Goal: Transaction & Acquisition: Purchase product/service

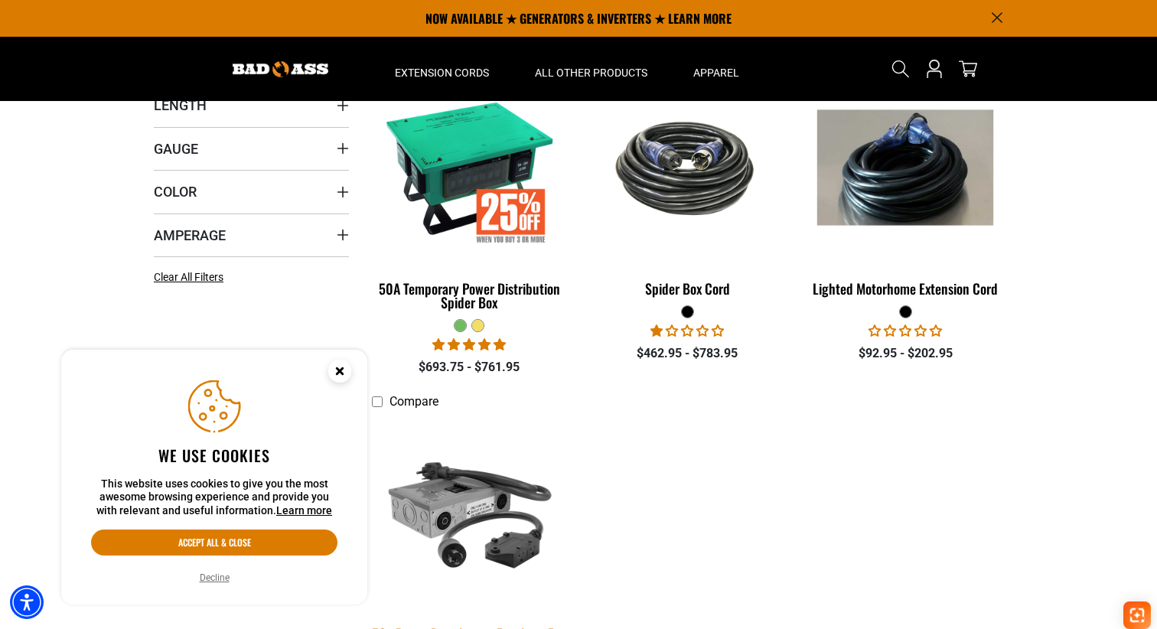
scroll to position [377, 0]
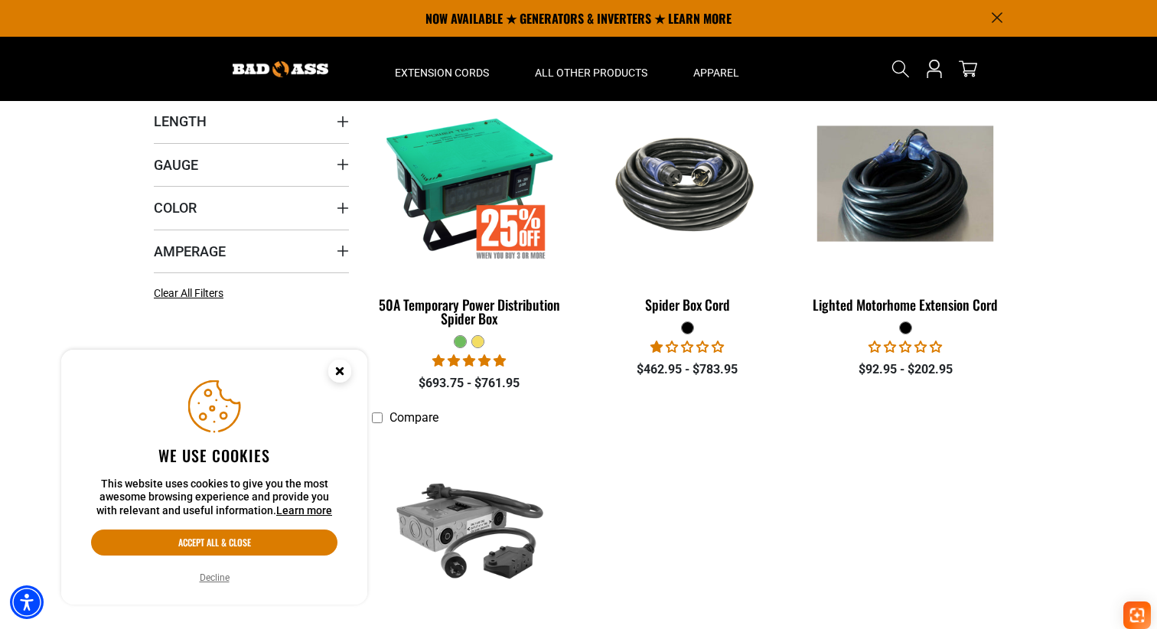
click at [657, 342] on span "1.00 stars" at bounding box center [658, 347] width 15 height 12
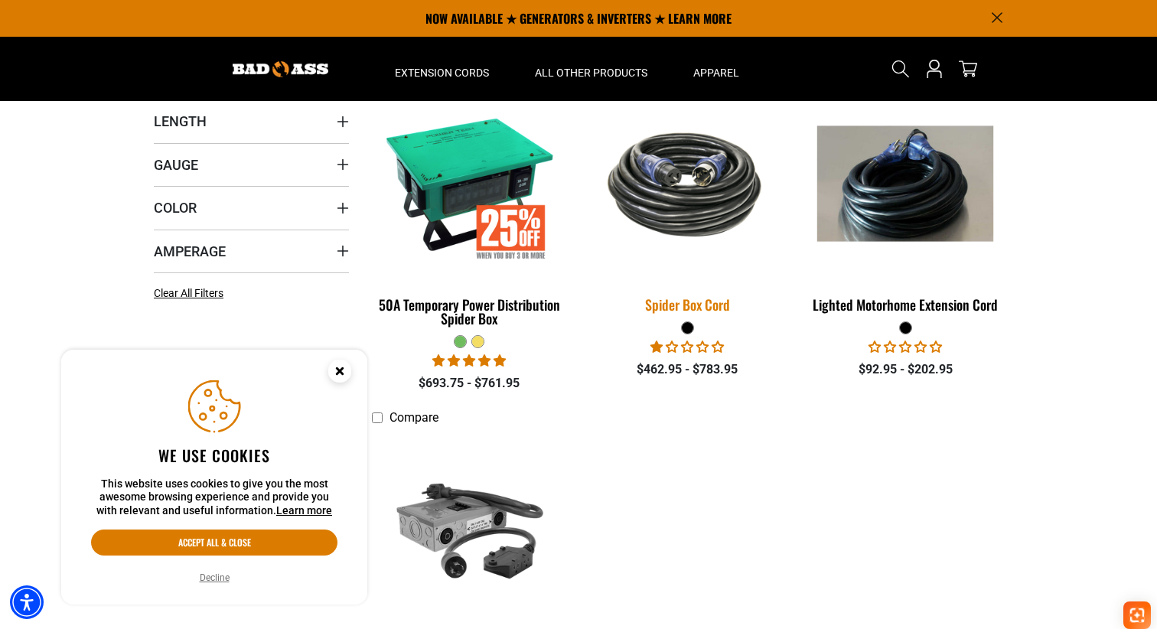
click at [679, 204] on img at bounding box center [687, 184] width 214 height 131
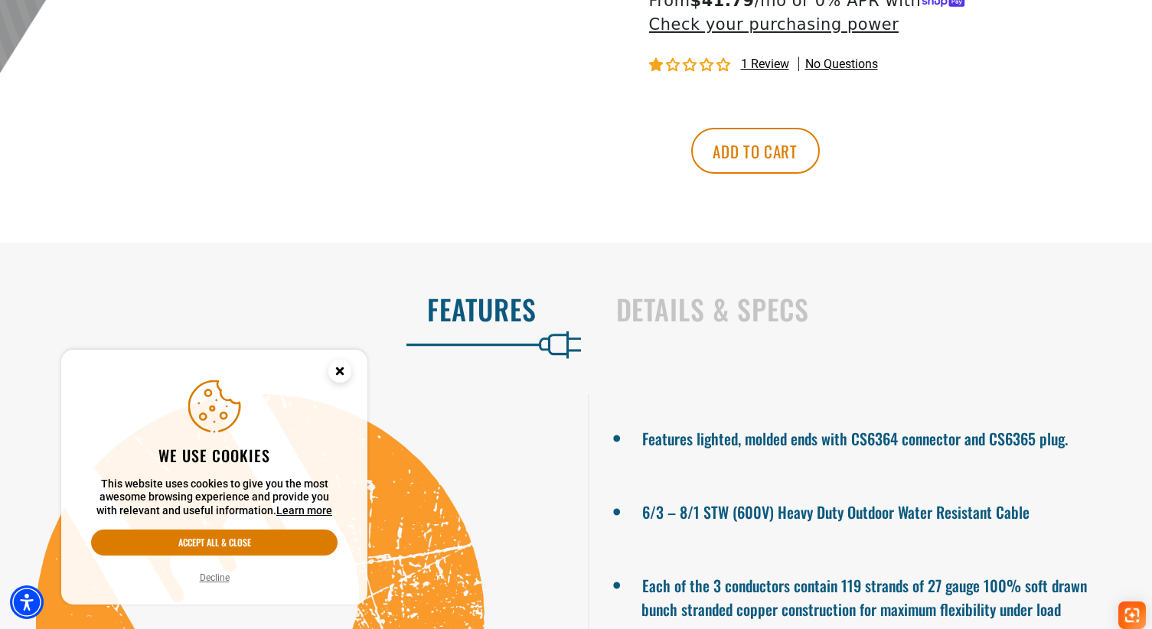
click at [762, 65] on span "1 review" at bounding box center [765, 64] width 48 height 15
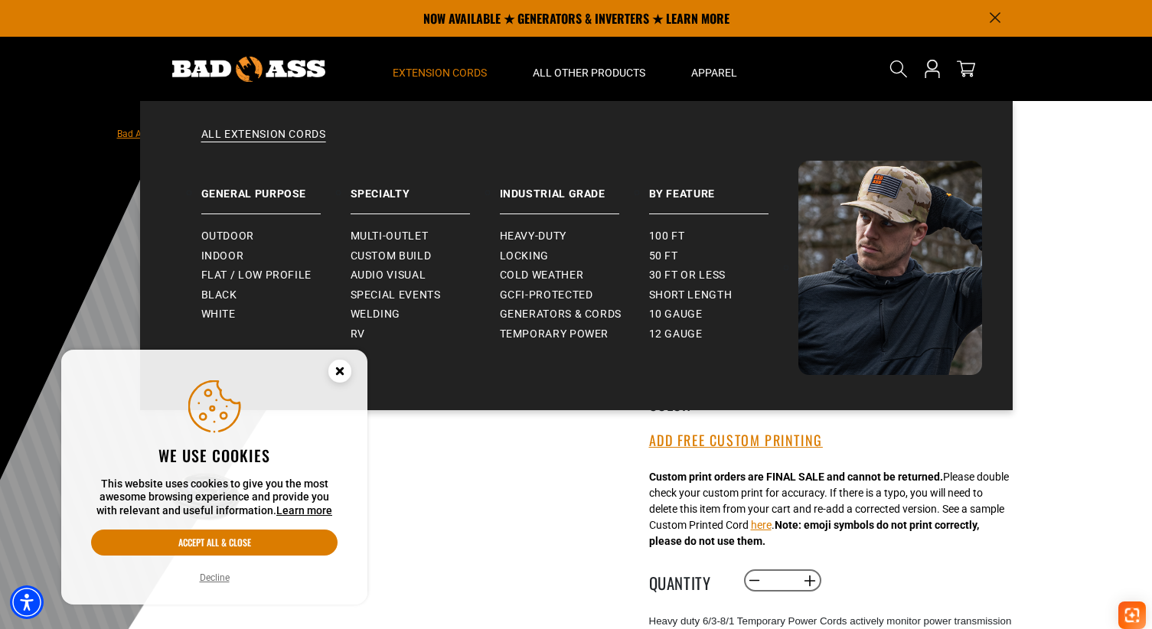
click at [458, 64] on summary "Extension Cords" at bounding box center [440, 69] width 140 height 64
click at [514, 253] on span "Locking" at bounding box center [524, 257] width 49 height 14
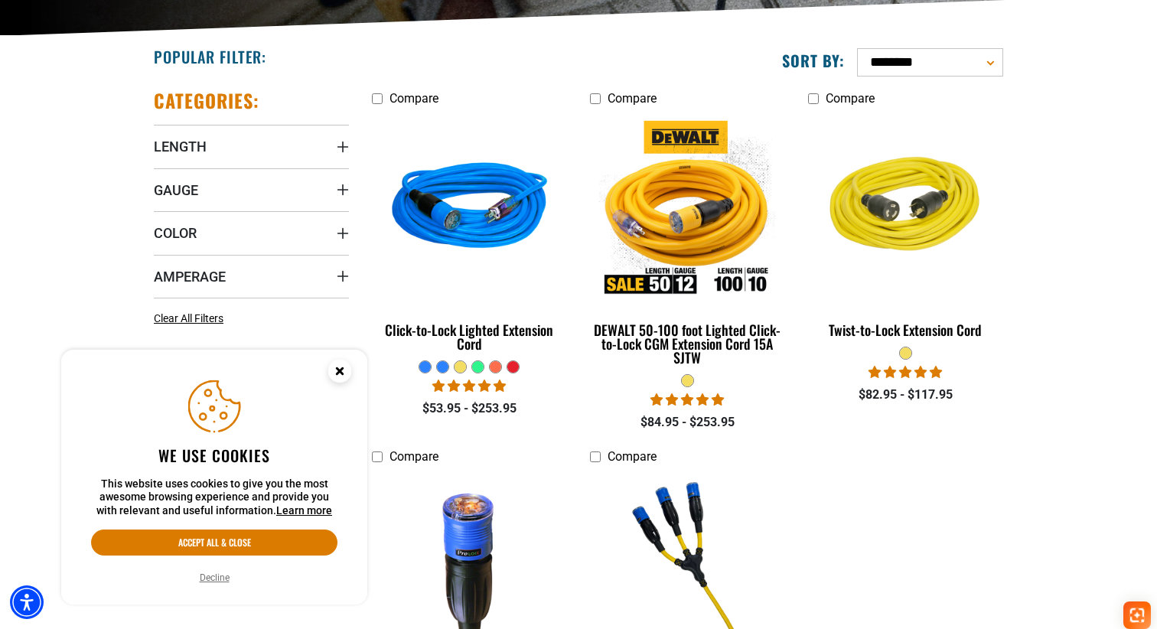
scroll to position [353, 0]
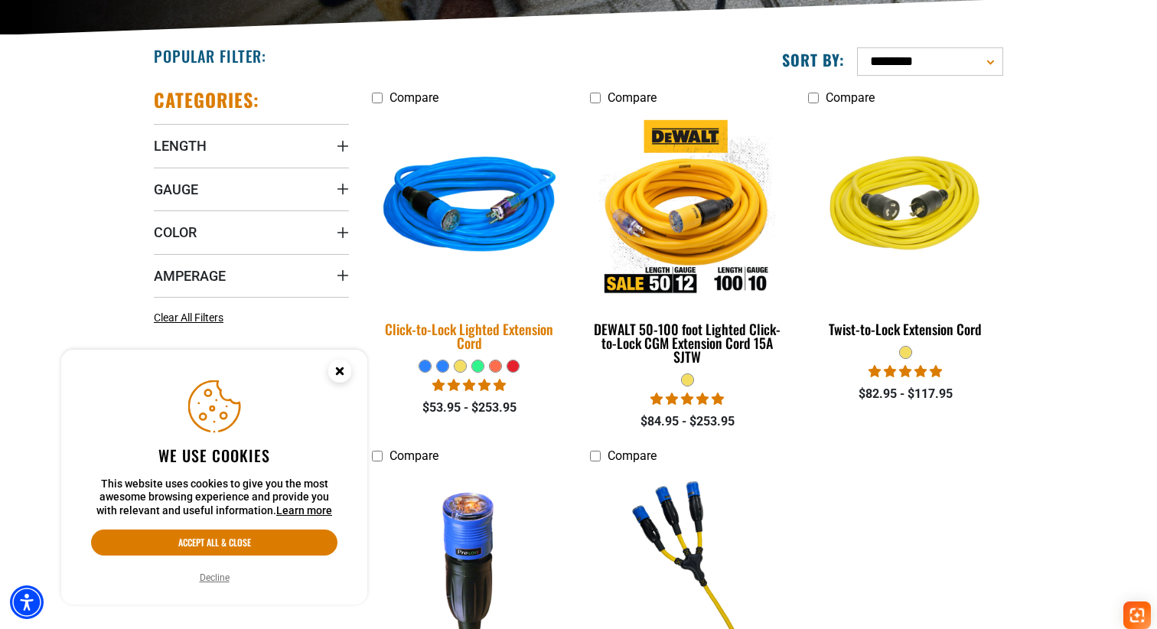
click at [501, 336] on div "Click-to-Lock Lighted Extension Cord" at bounding box center [469, 336] width 195 height 28
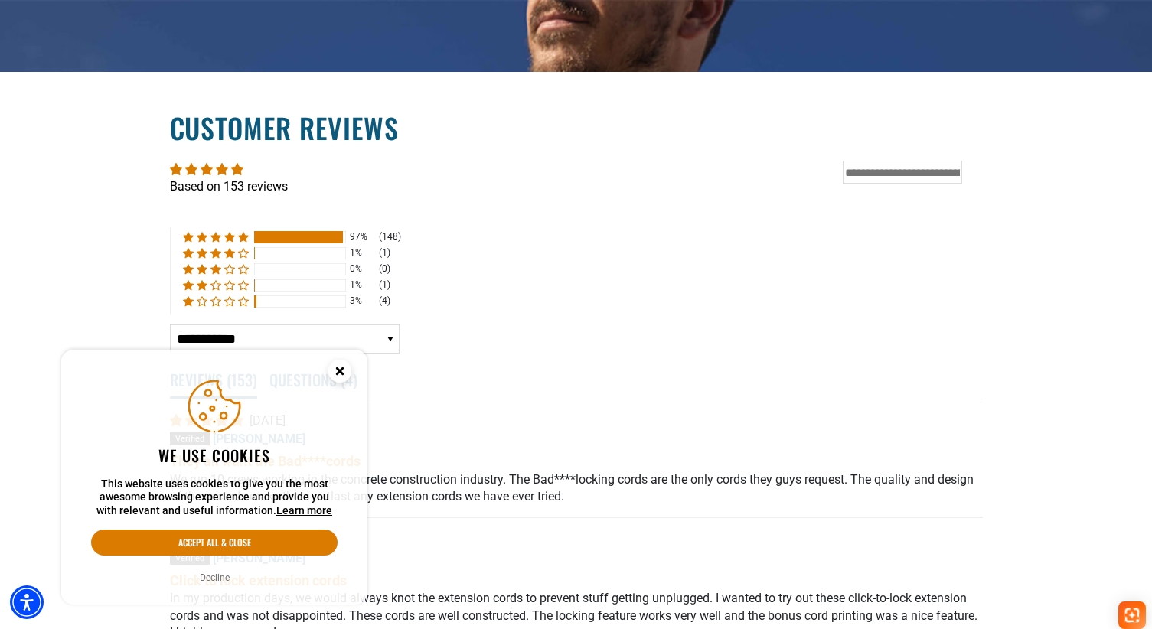
scroll to position [3151, 0]
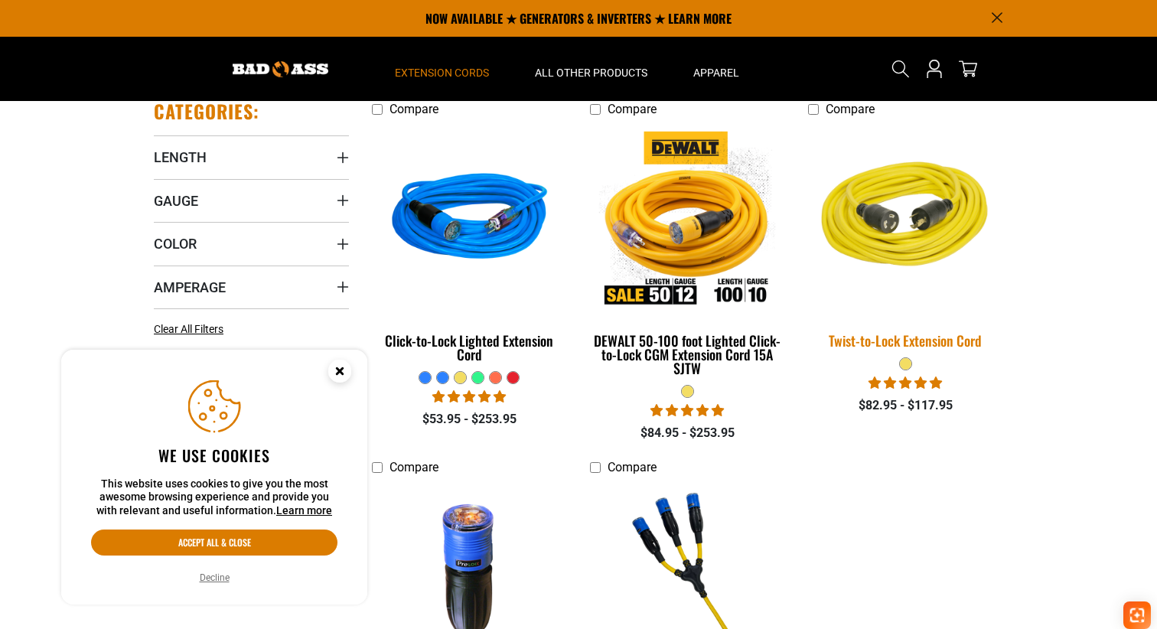
scroll to position [328, 0]
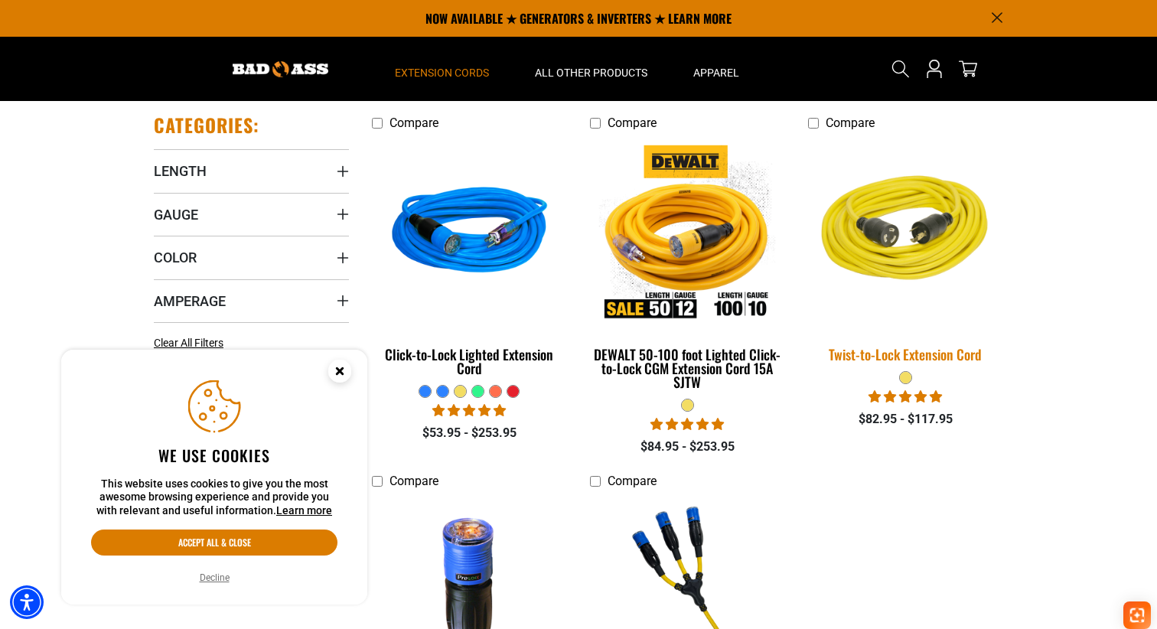
click at [874, 274] on img at bounding box center [905, 233] width 214 height 196
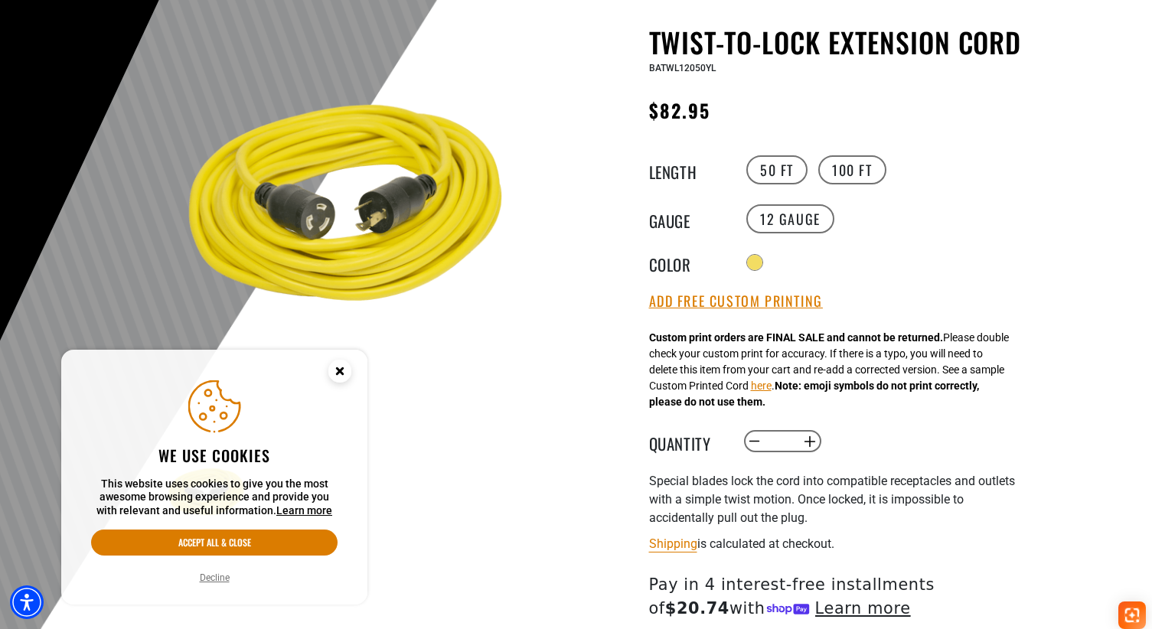
scroll to position [156, 0]
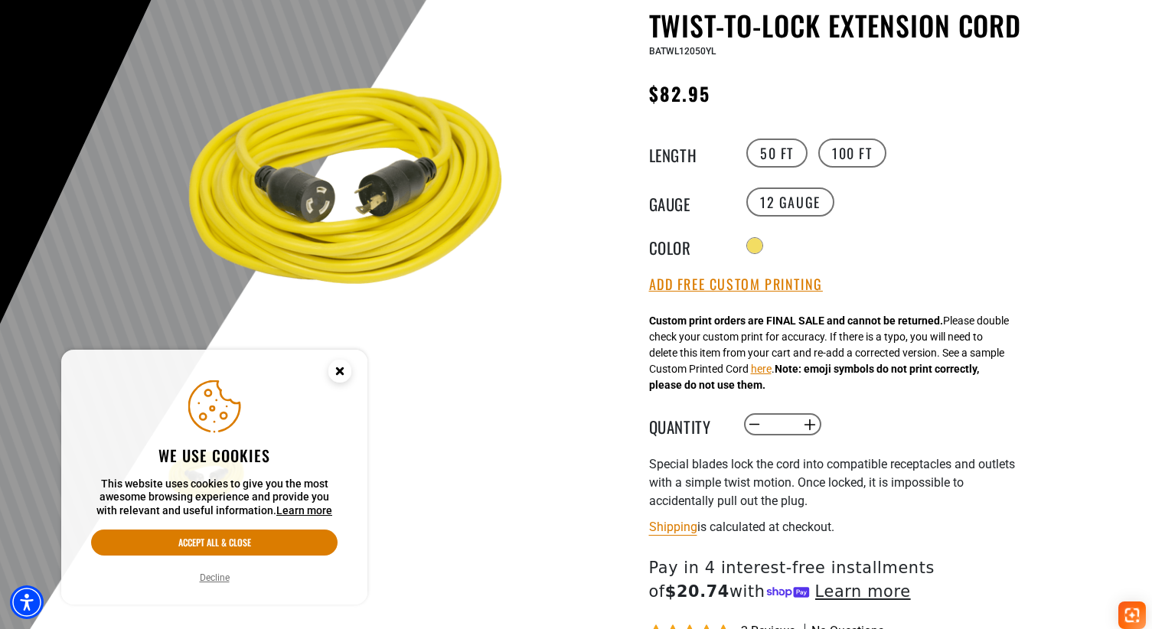
click at [353, 186] on img at bounding box center [346, 196] width 369 height 369
